Goal: Task Accomplishment & Management: Manage account settings

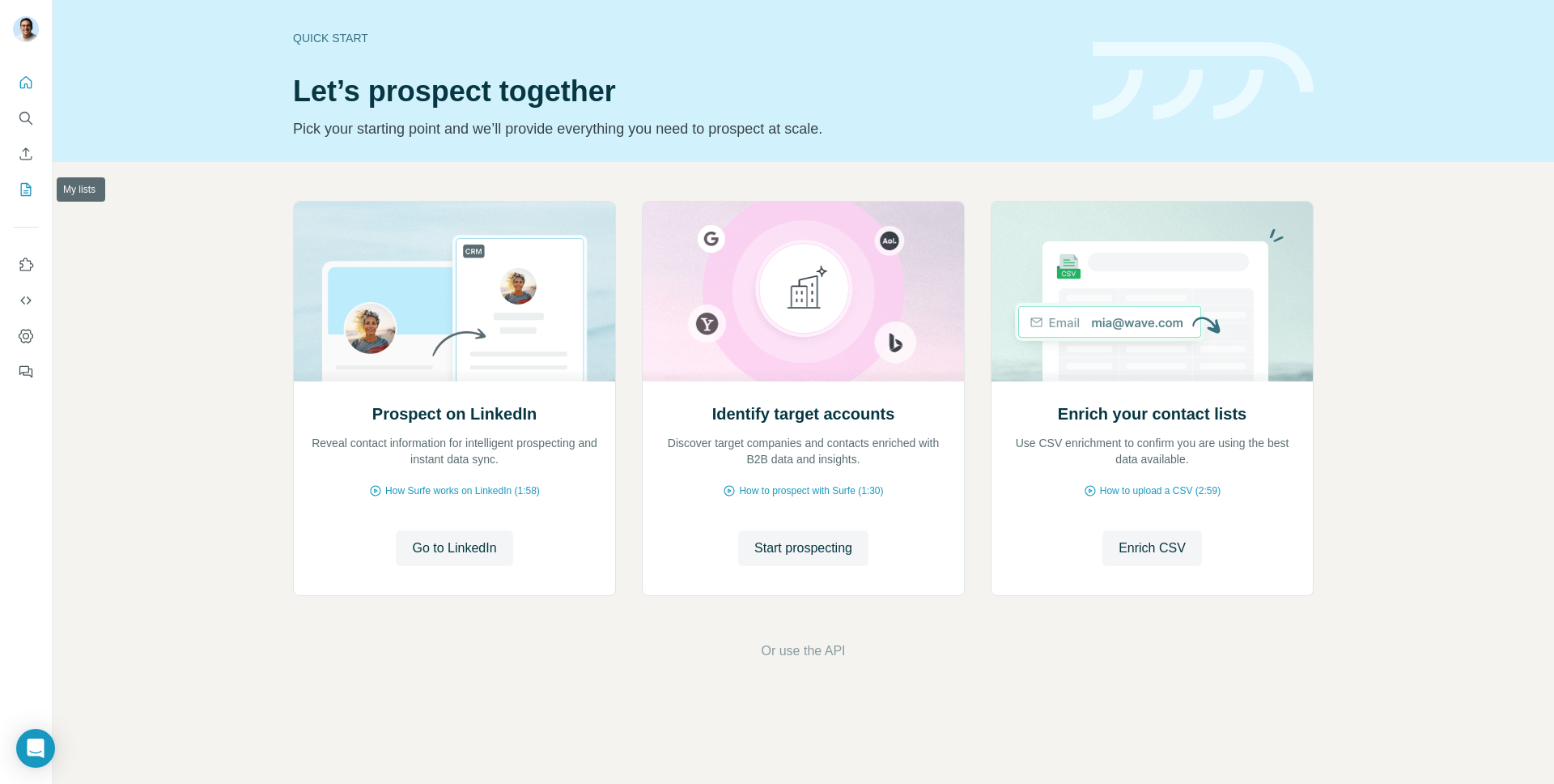
click at [26, 181] on icon "My lists" at bounding box center [25, 188] width 16 height 16
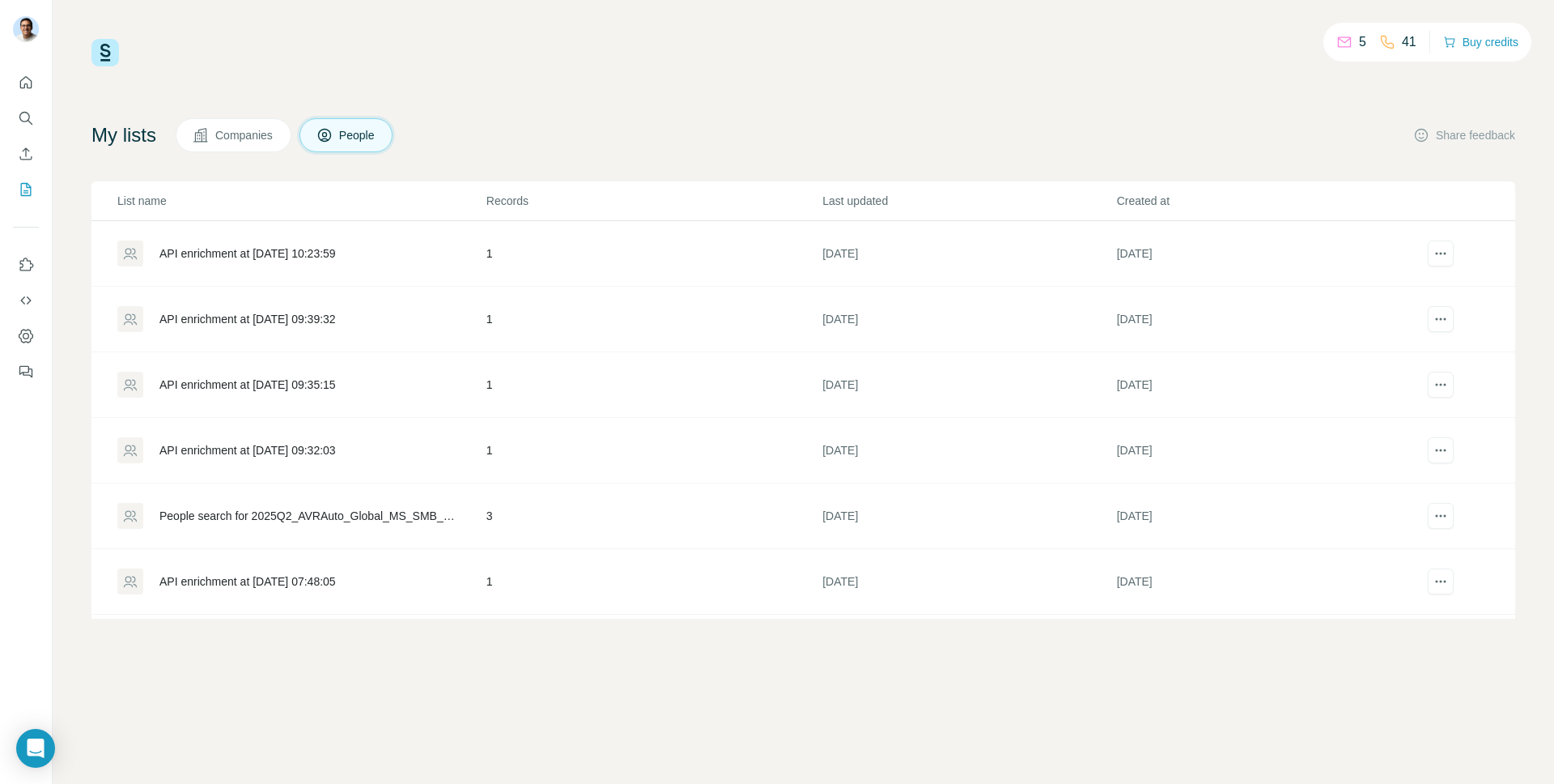
click at [299, 262] on div "API enrichment at [DATE] 10:23:59" at bounding box center [301, 253] width 368 height 26
click at [336, 445] on div "API enrichment at 2025-09-17 09:32:03" at bounding box center [248, 449] width 176 height 16
click at [359, 505] on div "People search for 2025Q2_AVRAuto_Global_MS_SMB_20250512_B1" at bounding box center [301, 516] width 368 height 26
click at [1087, 71] on div "5 41 Buy credits My lists Companies People Share feedback List name Records Las…" at bounding box center [804, 328] width 1424 height 580
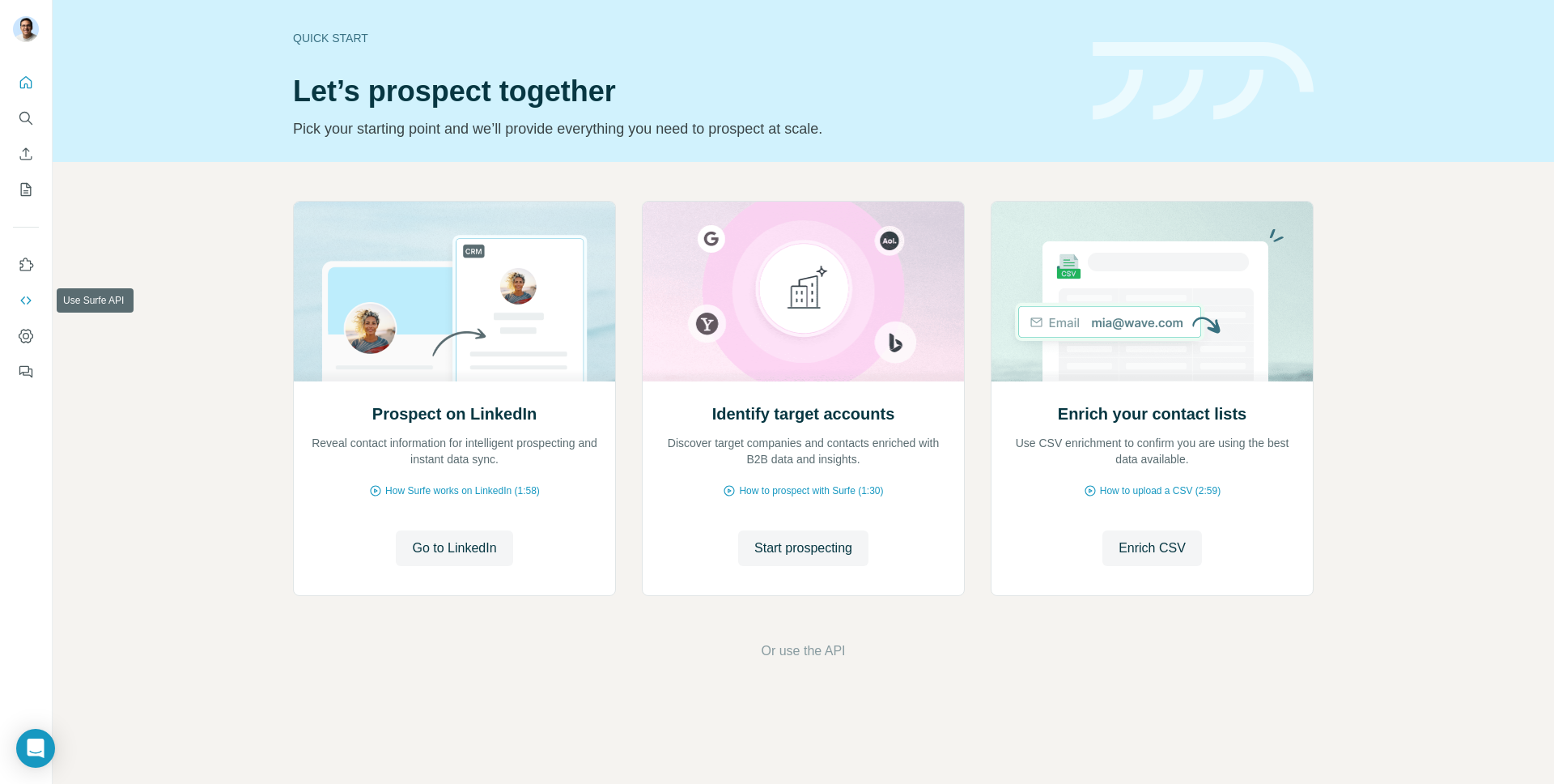
click at [32, 305] on icon "Use Surfe API" at bounding box center [25, 300] width 16 height 16
